Goal: Navigation & Orientation: Find specific page/section

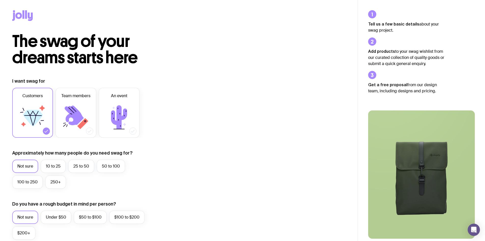
click at [11, 10] on div at bounding box center [179, 16] width 358 height 33
click at [18, 12] on icon at bounding box center [22, 15] width 21 height 11
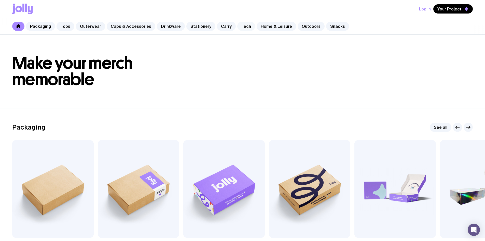
click at [237, 25] on link "Tech" at bounding box center [246, 26] width 18 height 9
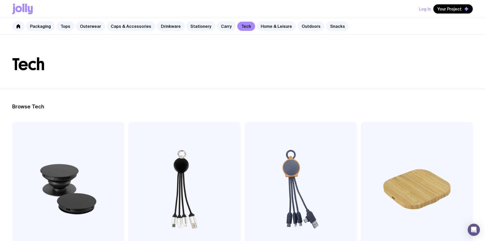
scroll to position [10, 0]
click at [281, 28] on link "Home & Leisure" at bounding box center [276, 26] width 39 height 9
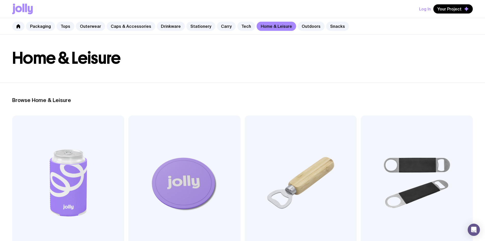
scroll to position [25, 0]
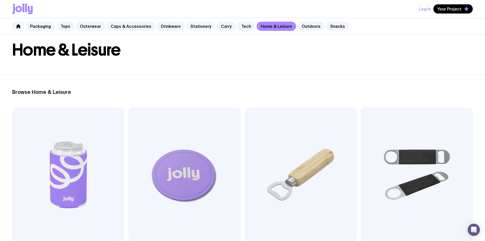
click at [195, 27] on link "Stationery" at bounding box center [200, 26] width 29 height 9
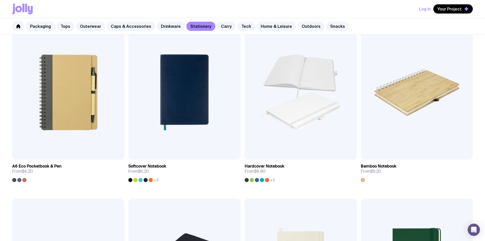
scroll to position [439, 0]
